Goal: Information Seeking & Learning: Learn about a topic

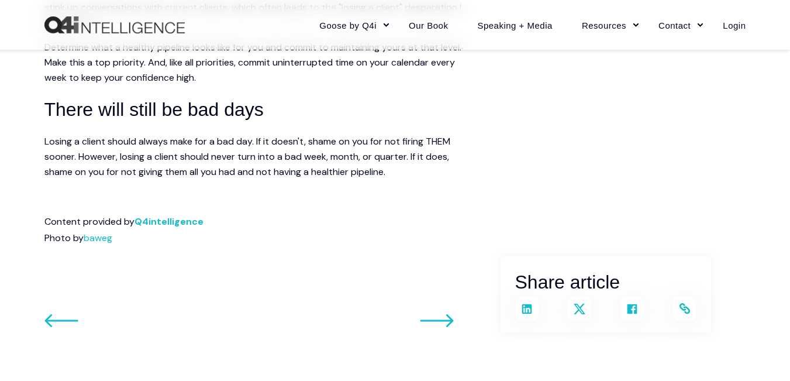
scroll to position [1404, 0]
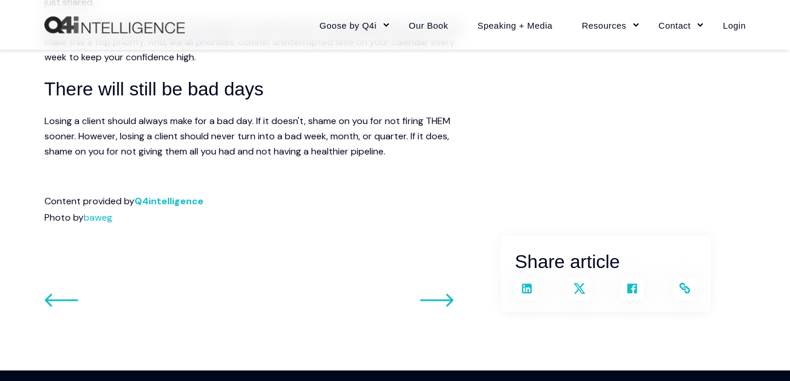
click at [57, 302] on icon "Go to next post" at bounding box center [61, 300] width 34 height 14
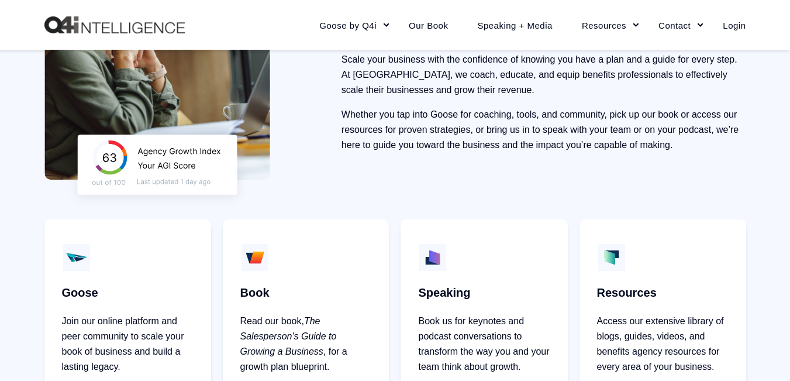
scroll to position [526, 0]
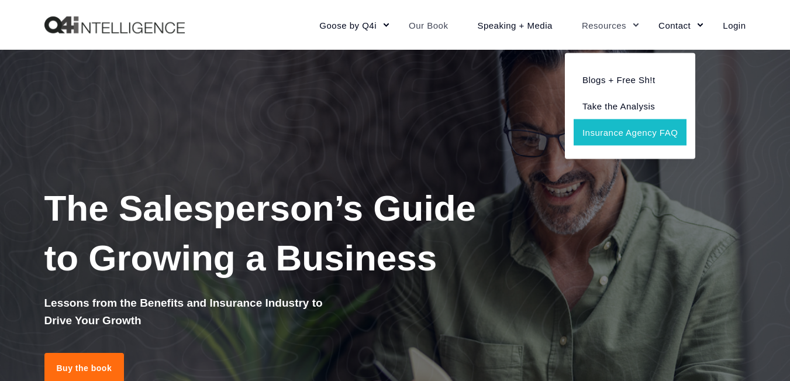
click at [633, 129] on link "Insurance Agency FAQ" at bounding box center [630, 132] width 113 height 26
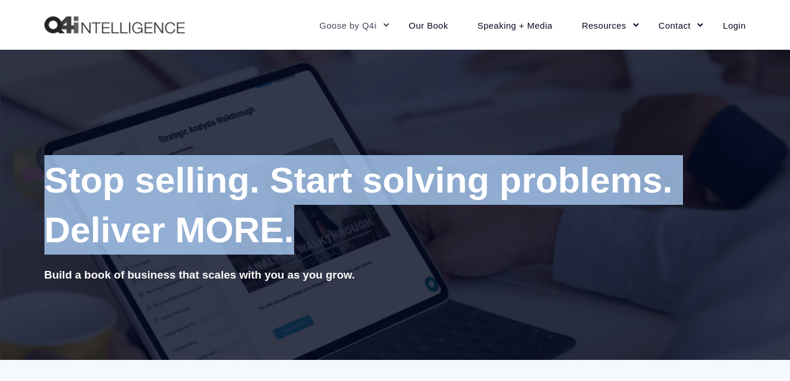
drag, startPoint x: 37, startPoint y: 169, endPoint x: 405, endPoint y: 251, distance: 376.9
click at [405, 251] on div "Stop selling. Start solving problems. Deliver MORE. Build a book of business th…" at bounding box center [395, 205] width 790 height 310
copy div "Stop selling. Start solving problems. Deliver MORE."
